Goal: Task Accomplishment & Management: Use online tool/utility

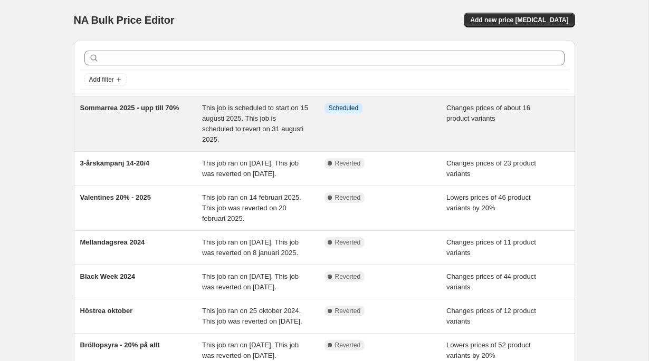
click at [151, 106] on span "Sommarrea 2025 - upp till 70%" at bounding box center [129, 108] width 99 height 8
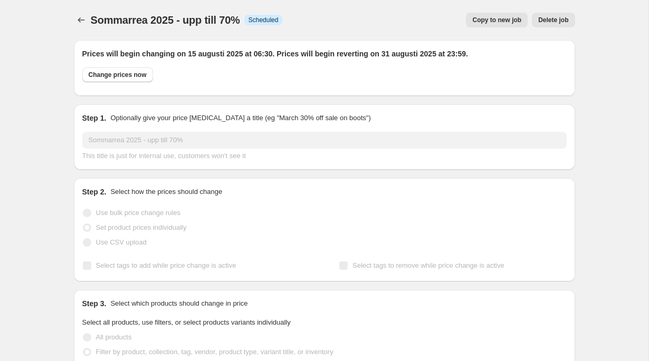
select select "collection"
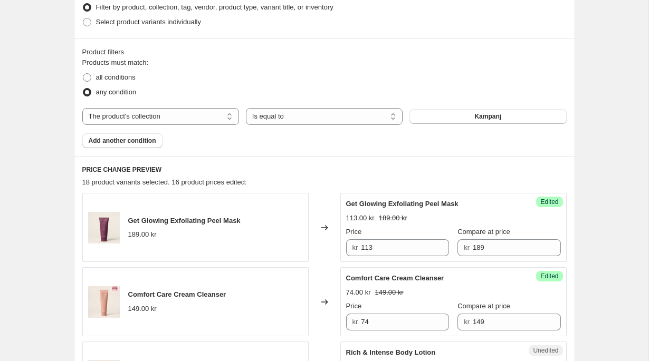
scroll to position [352, 0]
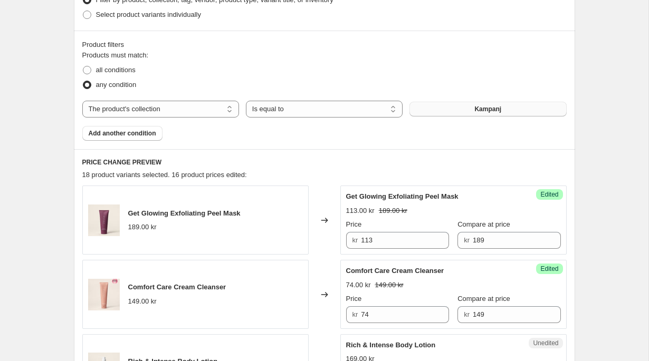
click at [469, 109] on button "Kampanj" at bounding box center [487, 109] width 157 height 15
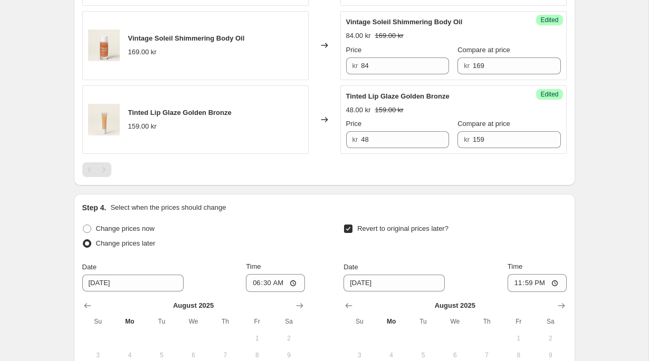
scroll to position [1766, 0]
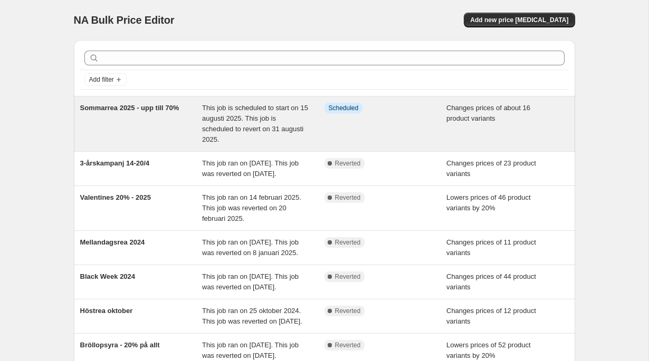
click at [169, 105] on span "Sommarrea 2025 - upp till 70%" at bounding box center [129, 108] width 99 height 8
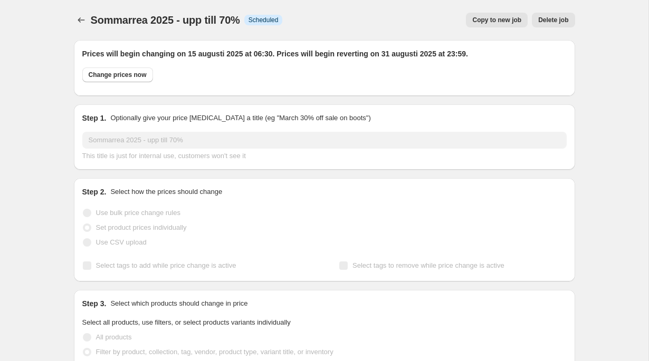
select select "collection"
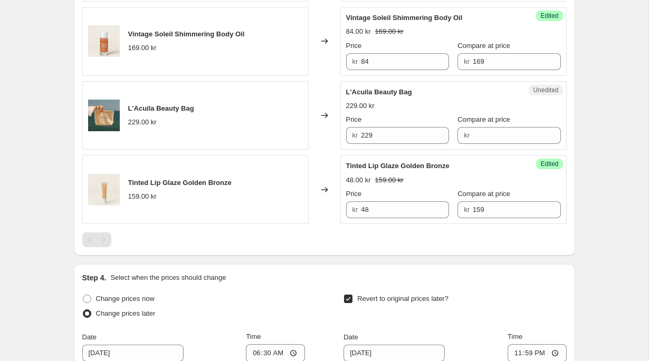
scroll to position [1722, 0]
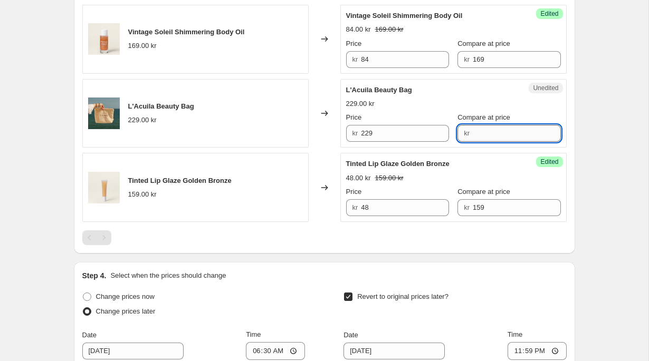
click at [484, 133] on input "Compare at price" at bounding box center [517, 133] width 88 height 17
type input "229"
click at [385, 133] on input "229" at bounding box center [405, 133] width 88 height 17
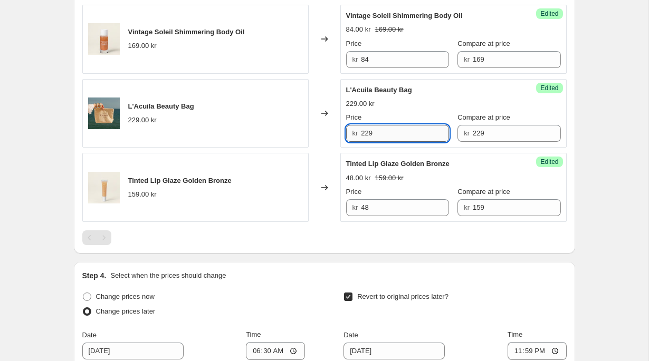
click at [383, 132] on input "229" at bounding box center [405, 133] width 88 height 17
type input "160"
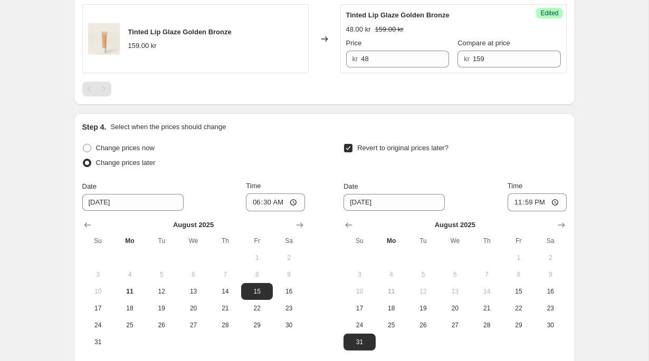
scroll to position [1975, 0]
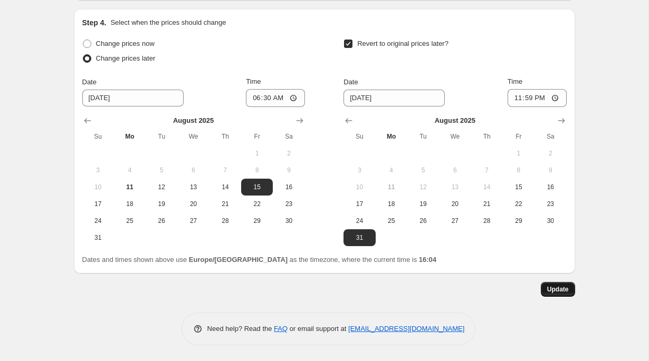
click at [552, 293] on span "Update" at bounding box center [558, 289] width 22 height 8
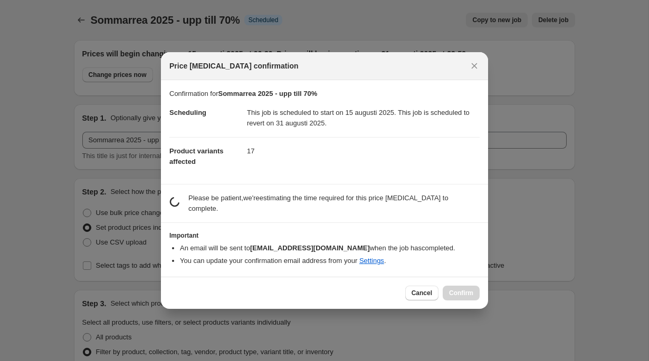
scroll to position [0, 0]
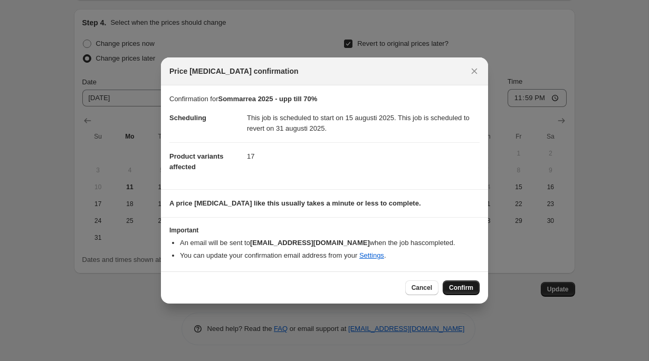
click at [455, 283] on button "Confirm" at bounding box center [461, 288] width 37 height 15
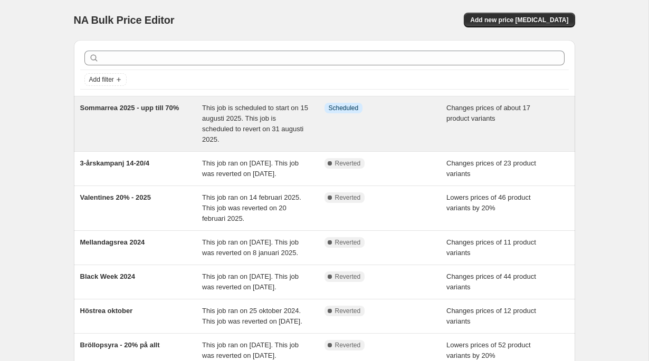
click at [142, 107] on span "Sommarrea 2025 - upp till 70%" at bounding box center [129, 108] width 99 height 8
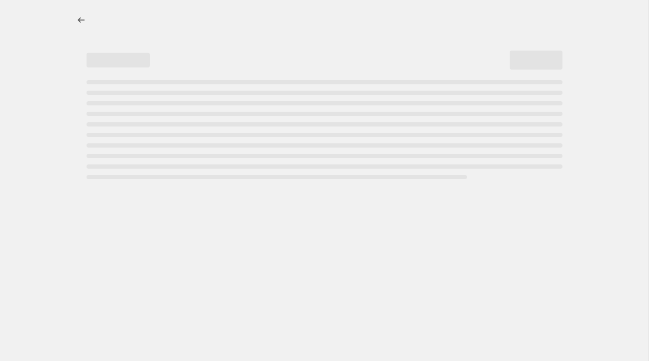
select select "collection"
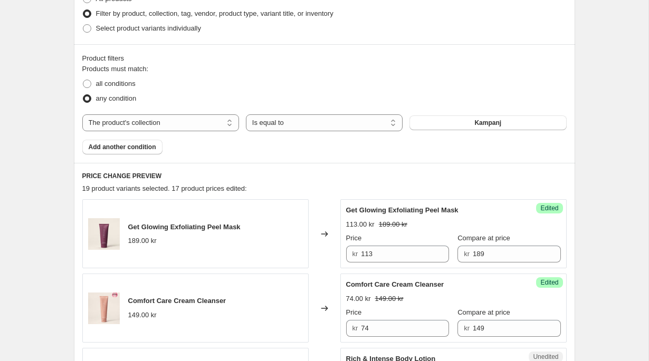
scroll to position [353, 0]
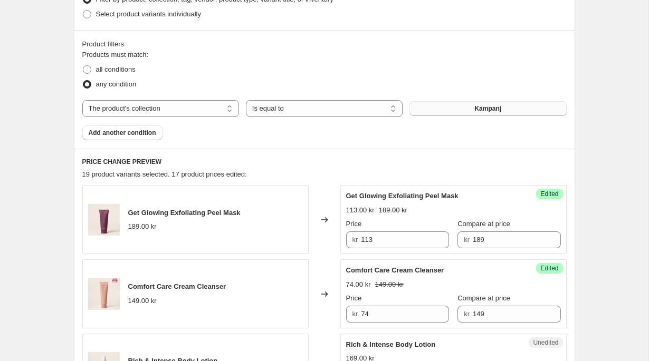
click at [478, 108] on span "Kampanj" at bounding box center [487, 108] width 27 height 8
